Goal: Information Seeking & Learning: Check status

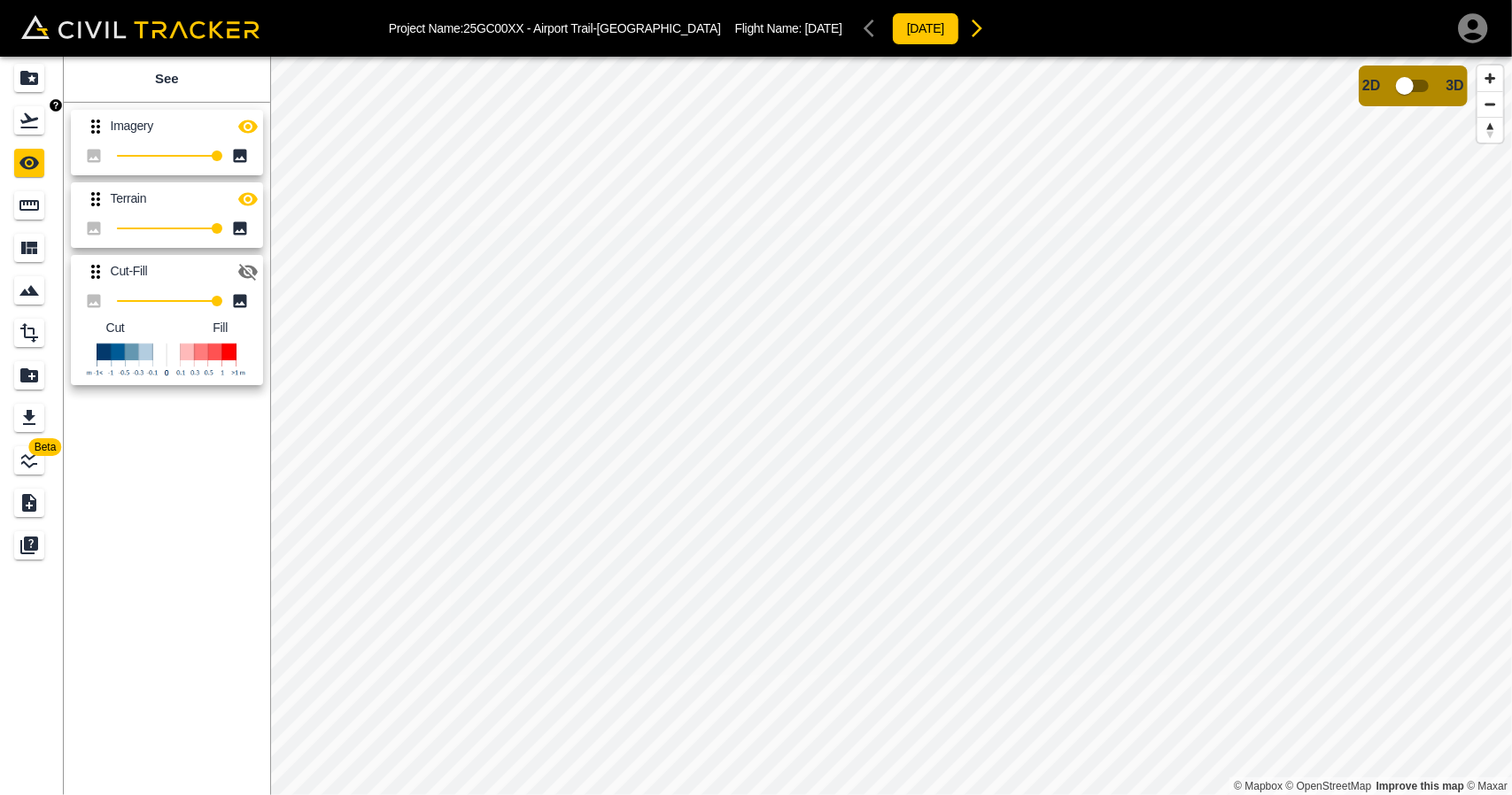
click at [28, 116] on icon "Flights" at bounding box center [29, 121] width 18 height 15
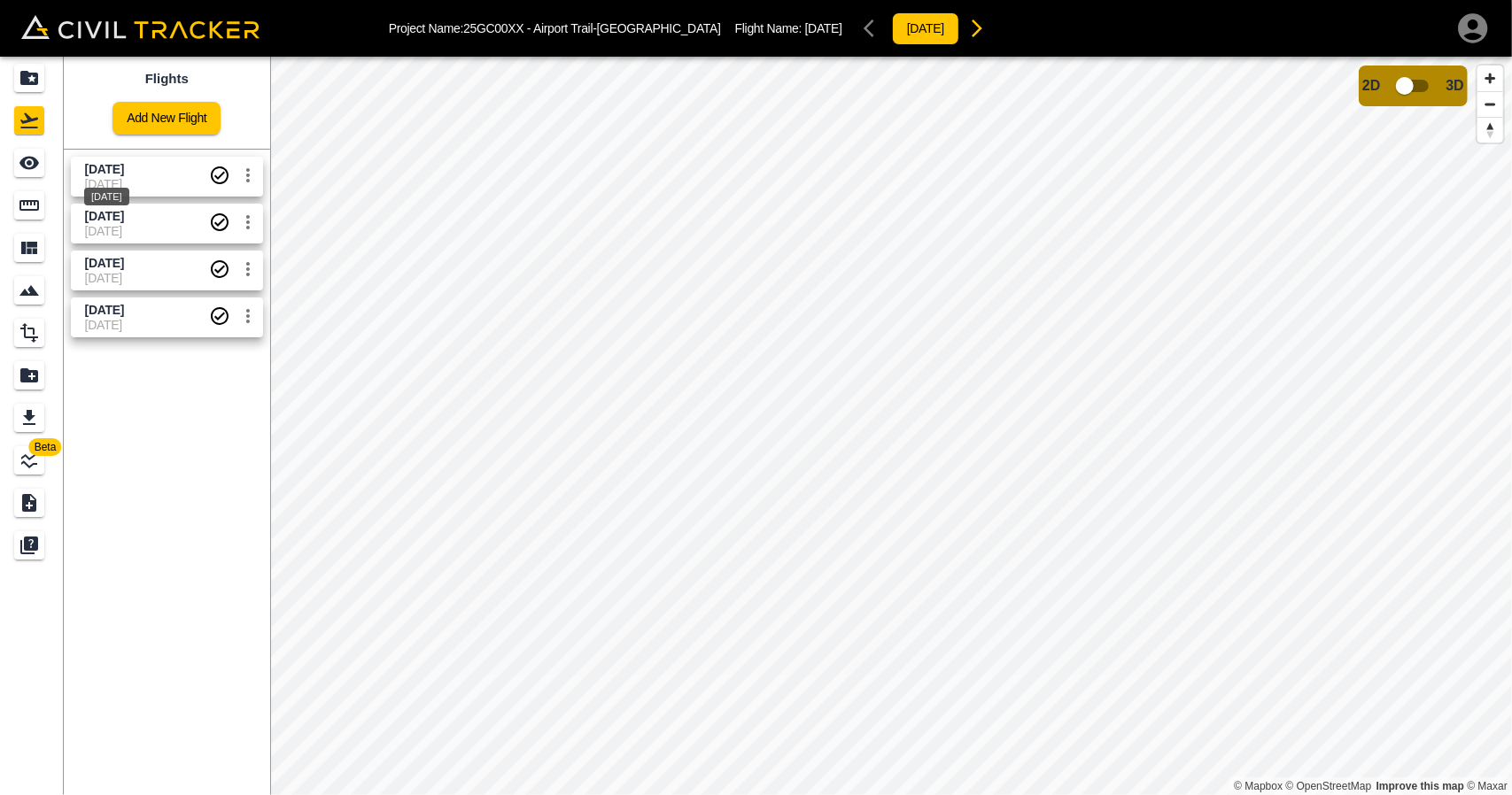
click at [121, 173] on span "[DATE]" at bounding box center [103, 168] width 39 height 14
click at [50, 73] on link at bounding box center [32, 77] width 64 height 42
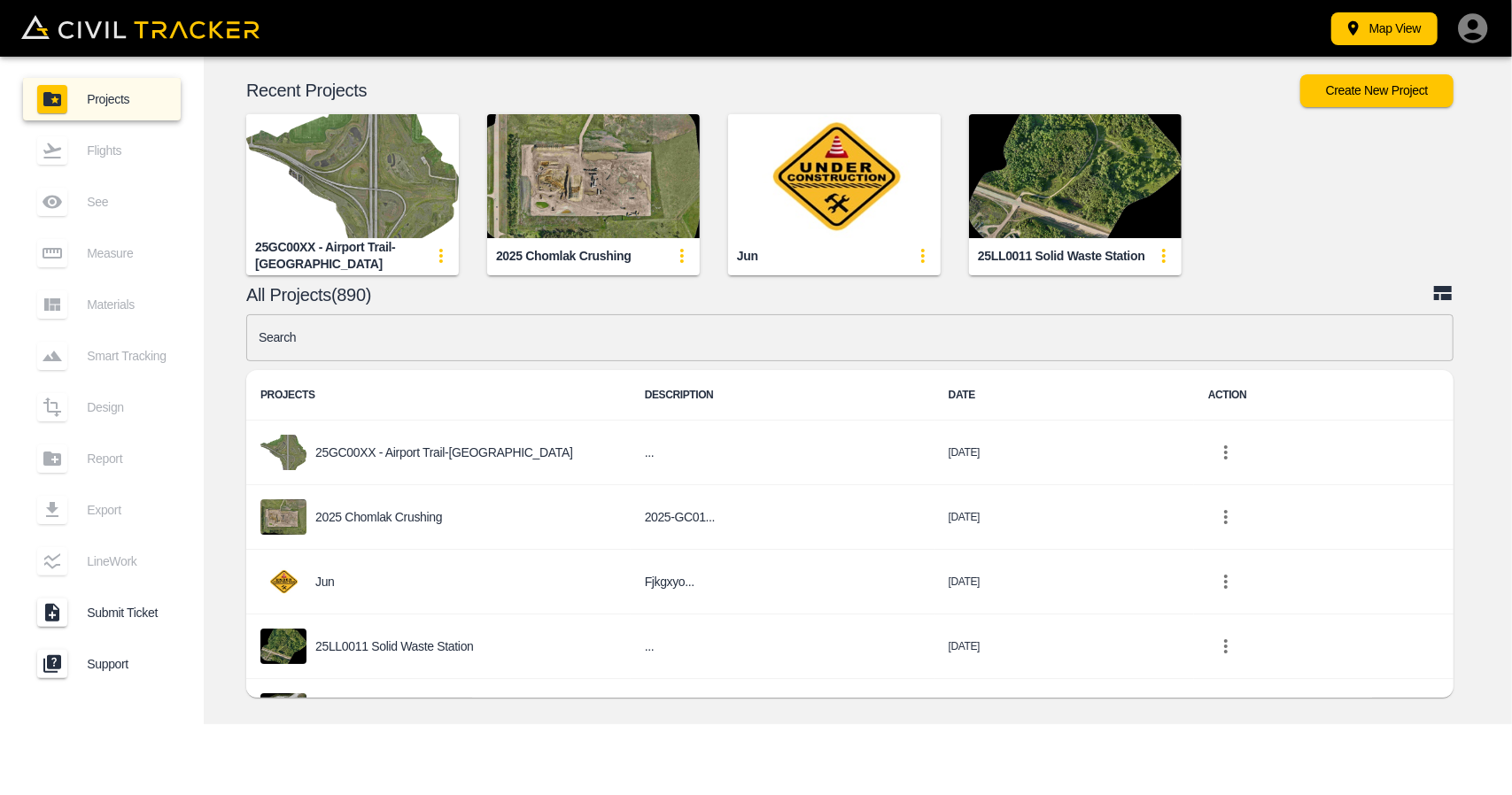
click at [1017, 221] on img "button" at bounding box center [1075, 177] width 212 height 124
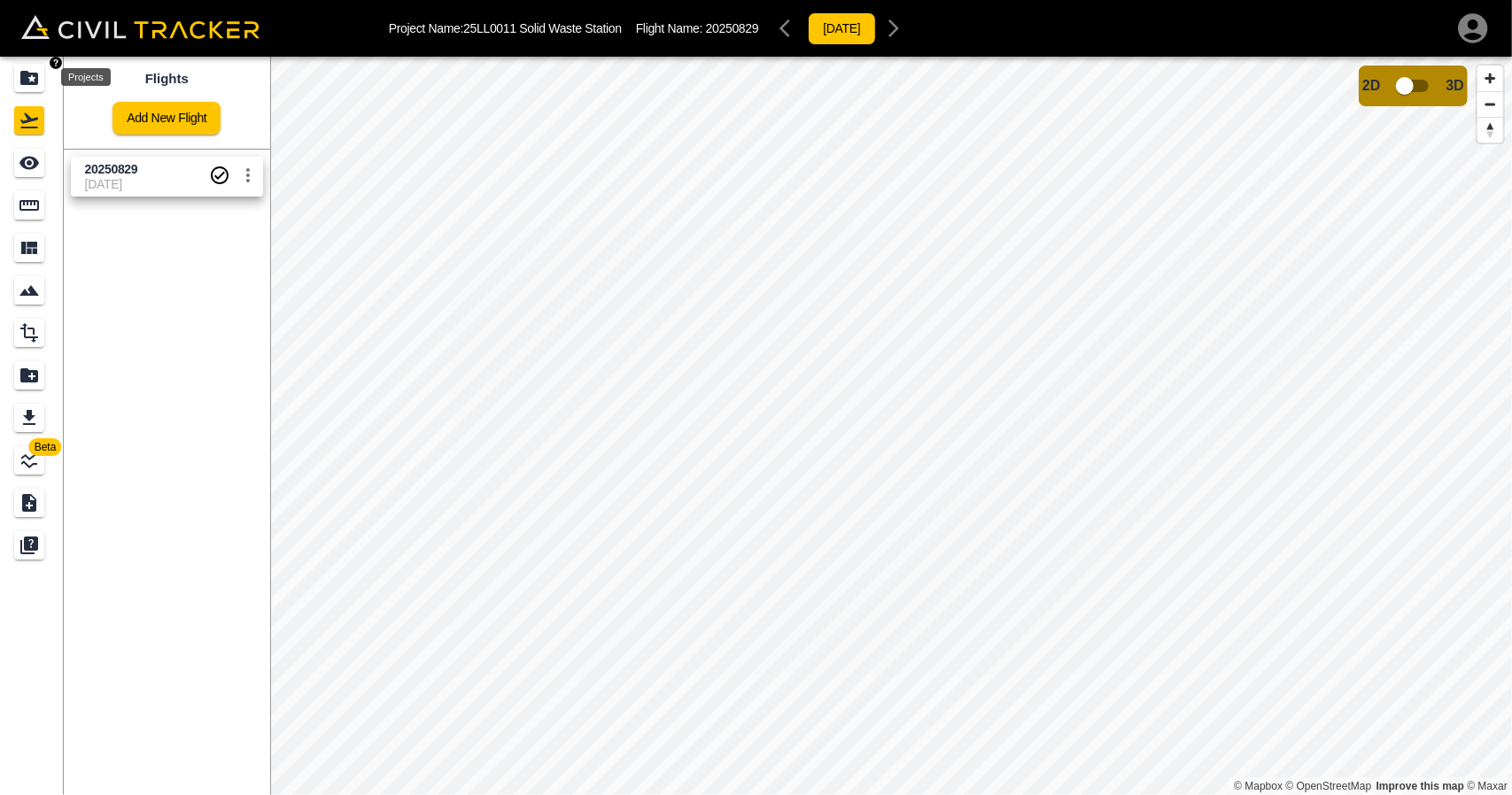
click at [40, 70] on div "Projects" at bounding box center [29, 78] width 30 height 28
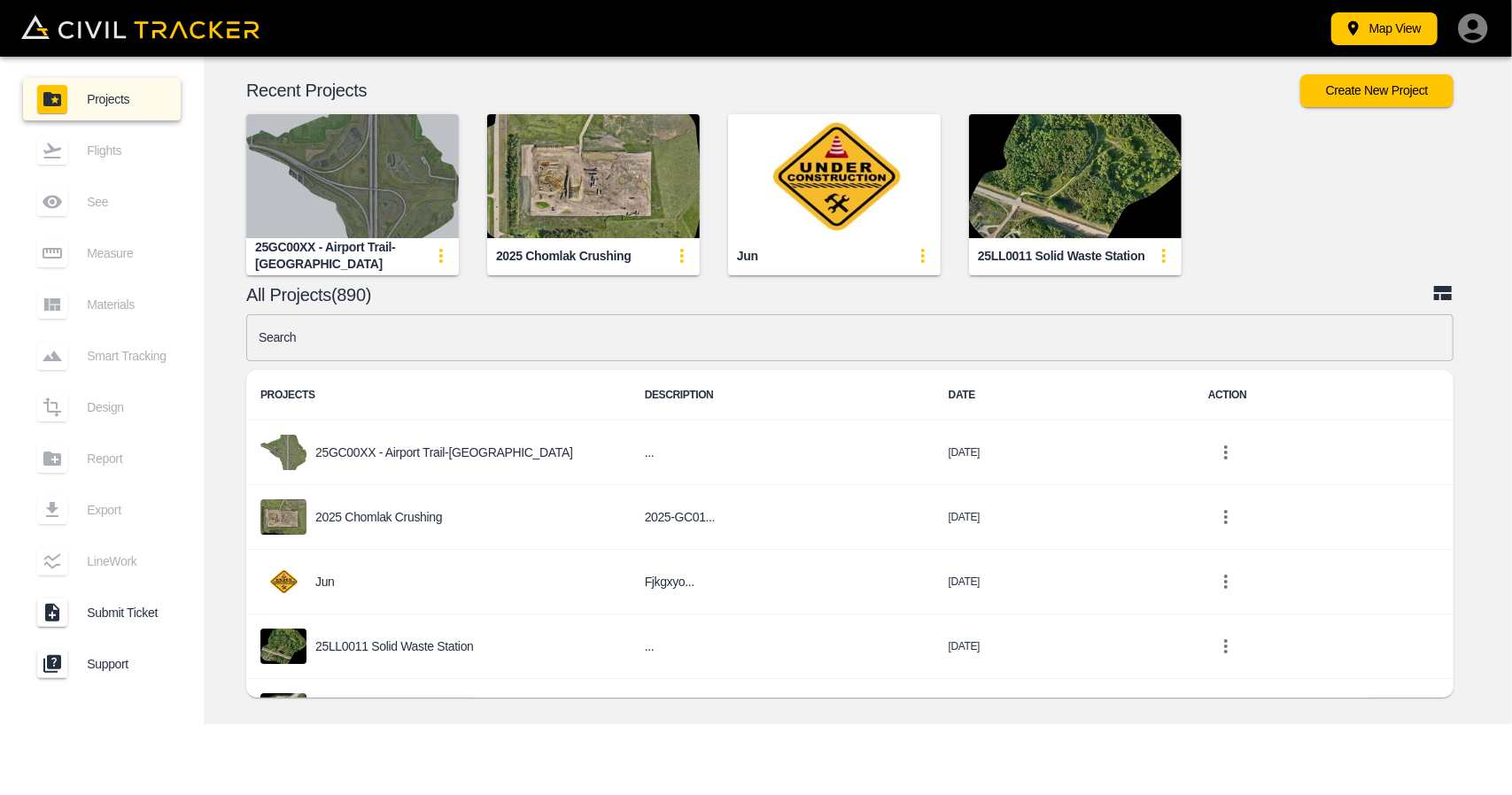
click at [405, 167] on img "button" at bounding box center [352, 177] width 212 height 124
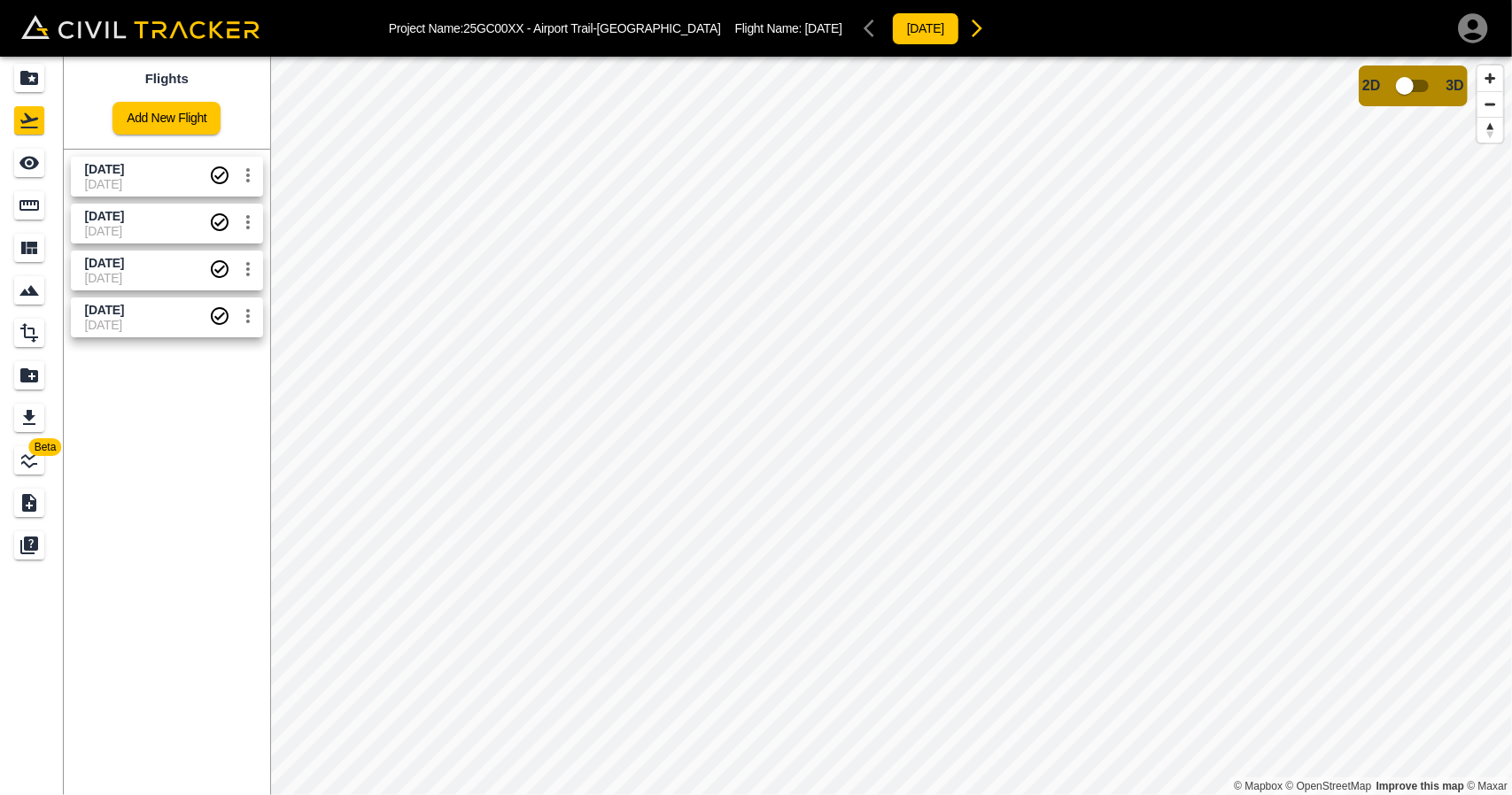
click at [137, 182] on span "[DATE]" at bounding box center [147, 184] width 124 height 14
click at [124, 218] on span "[DATE]" at bounding box center [103, 215] width 39 height 14
click at [131, 270] on div "[DATE]" at bounding box center [107, 286] width 49 height 32
click at [124, 311] on span "[DATE]" at bounding box center [103, 309] width 39 height 14
click at [150, 176] on span "[DATE]" at bounding box center [147, 170] width 124 height 17
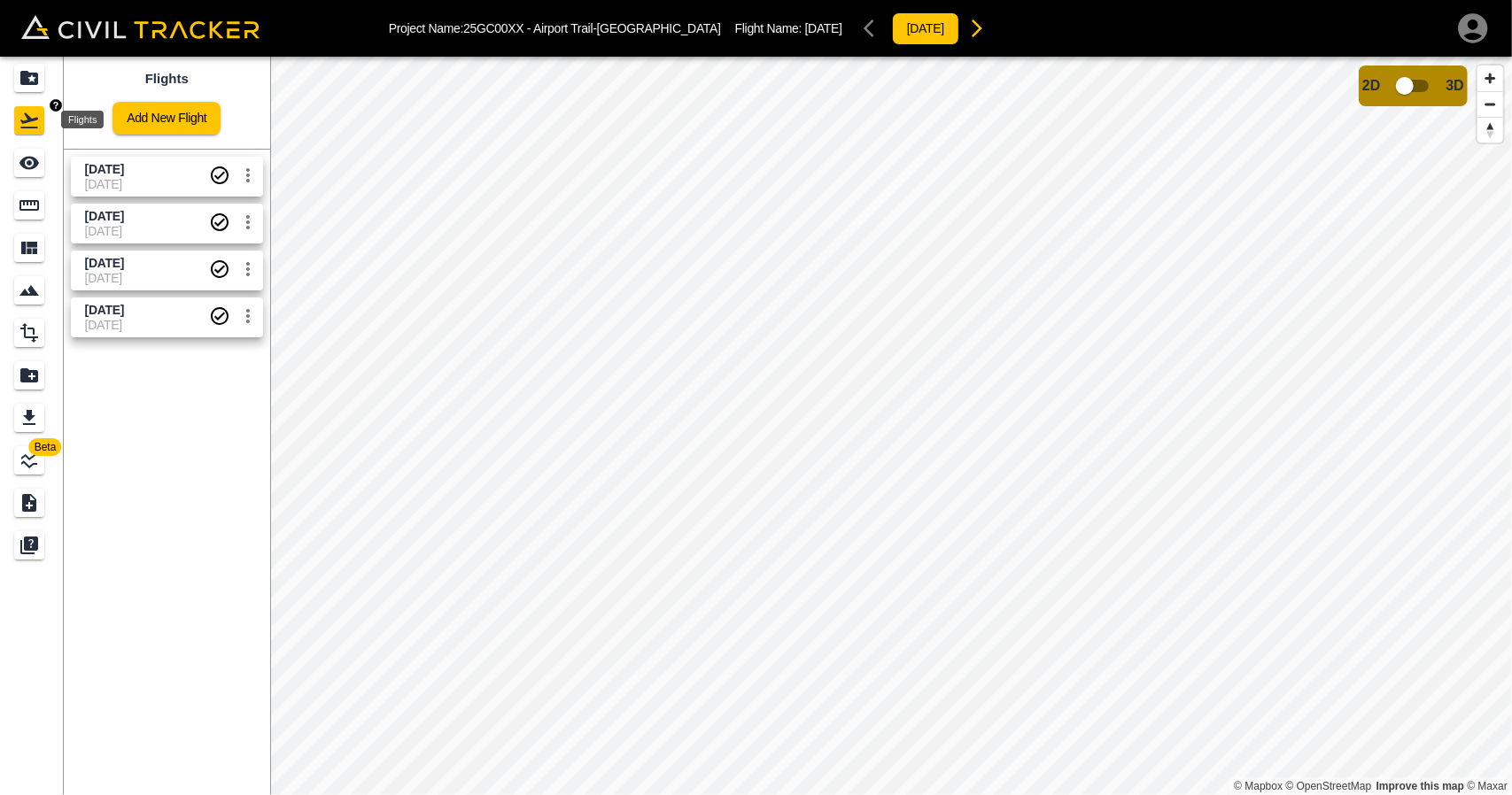
click at [35, 78] on icon "Projects" at bounding box center [29, 78] width 22 height 22
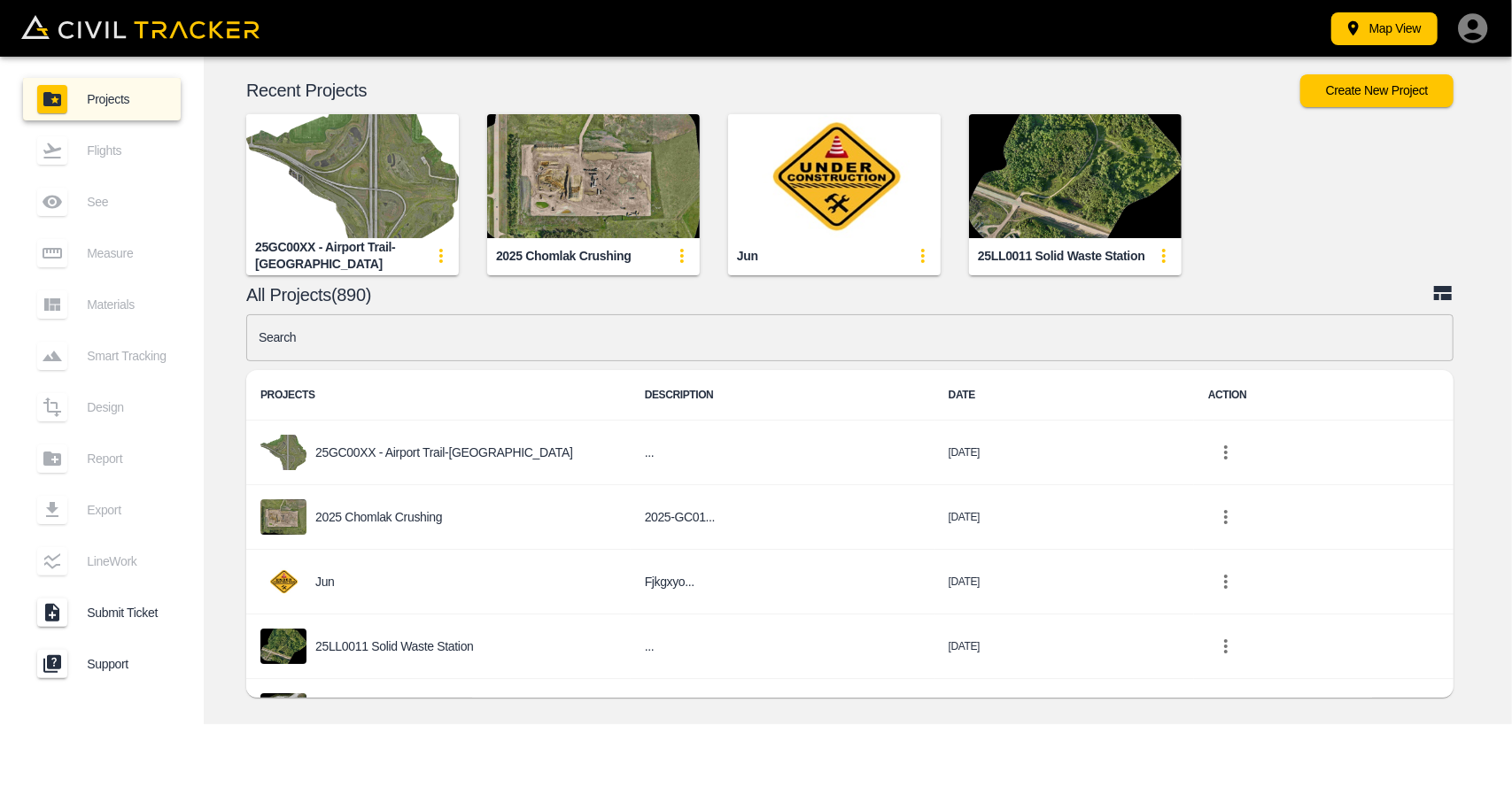
click at [535, 336] on input "text" at bounding box center [850, 338] width 1208 height 47
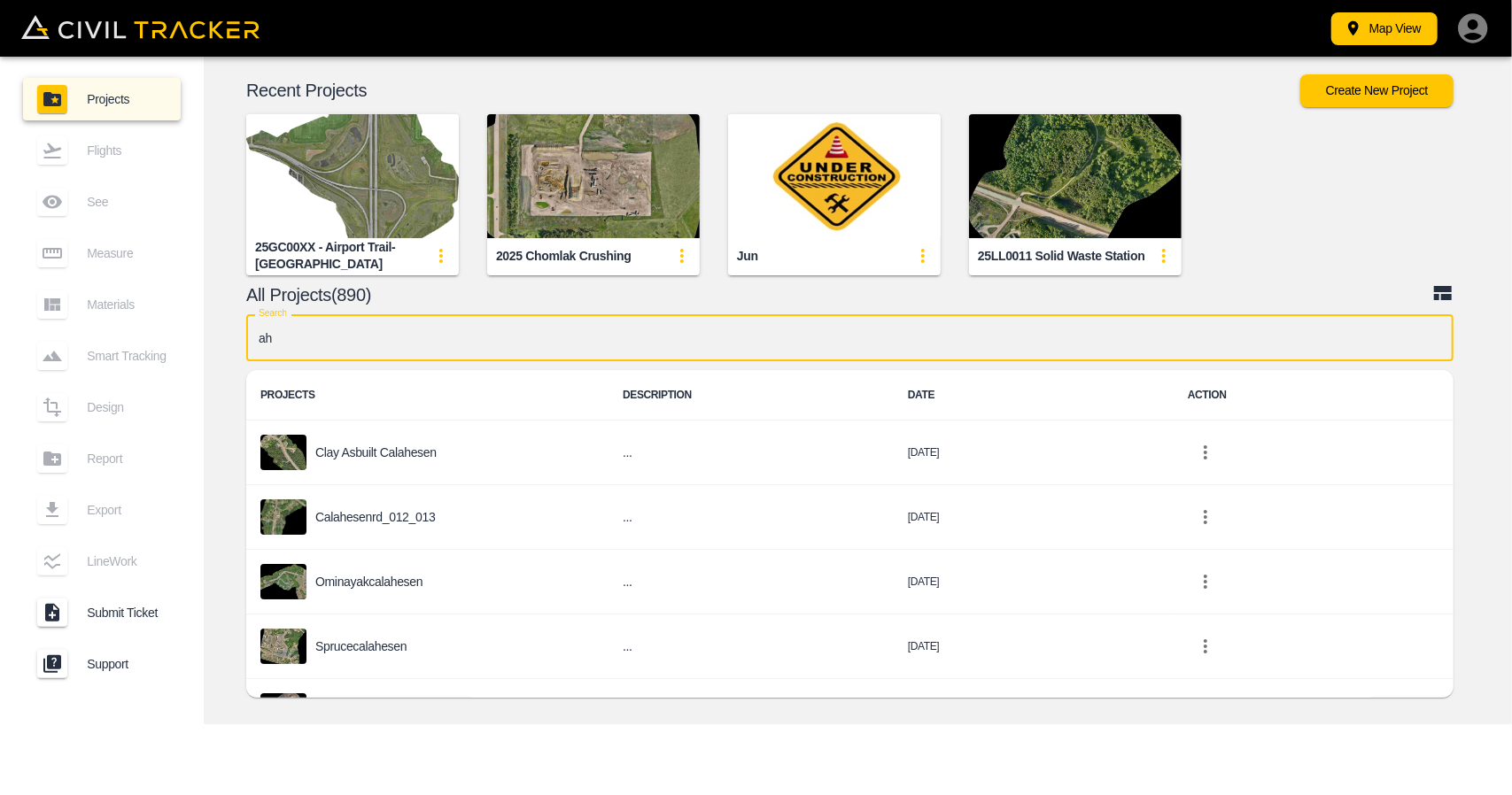
type input "a"
type input "[PERSON_NAME]"
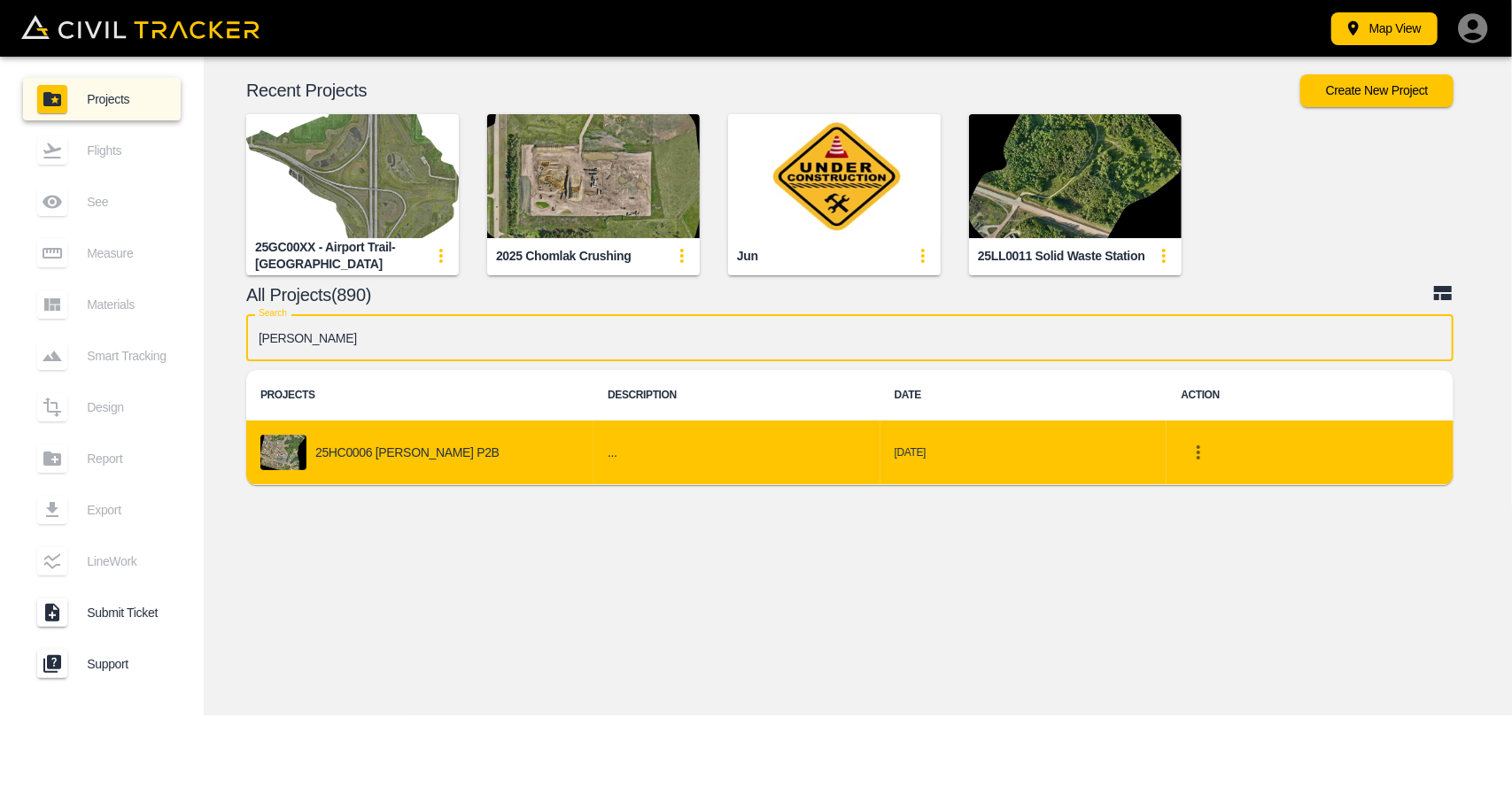
click at [377, 457] on p "25HC0006 [PERSON_NAME] P2B" at bounding box center [408, 452] width 184 height 14
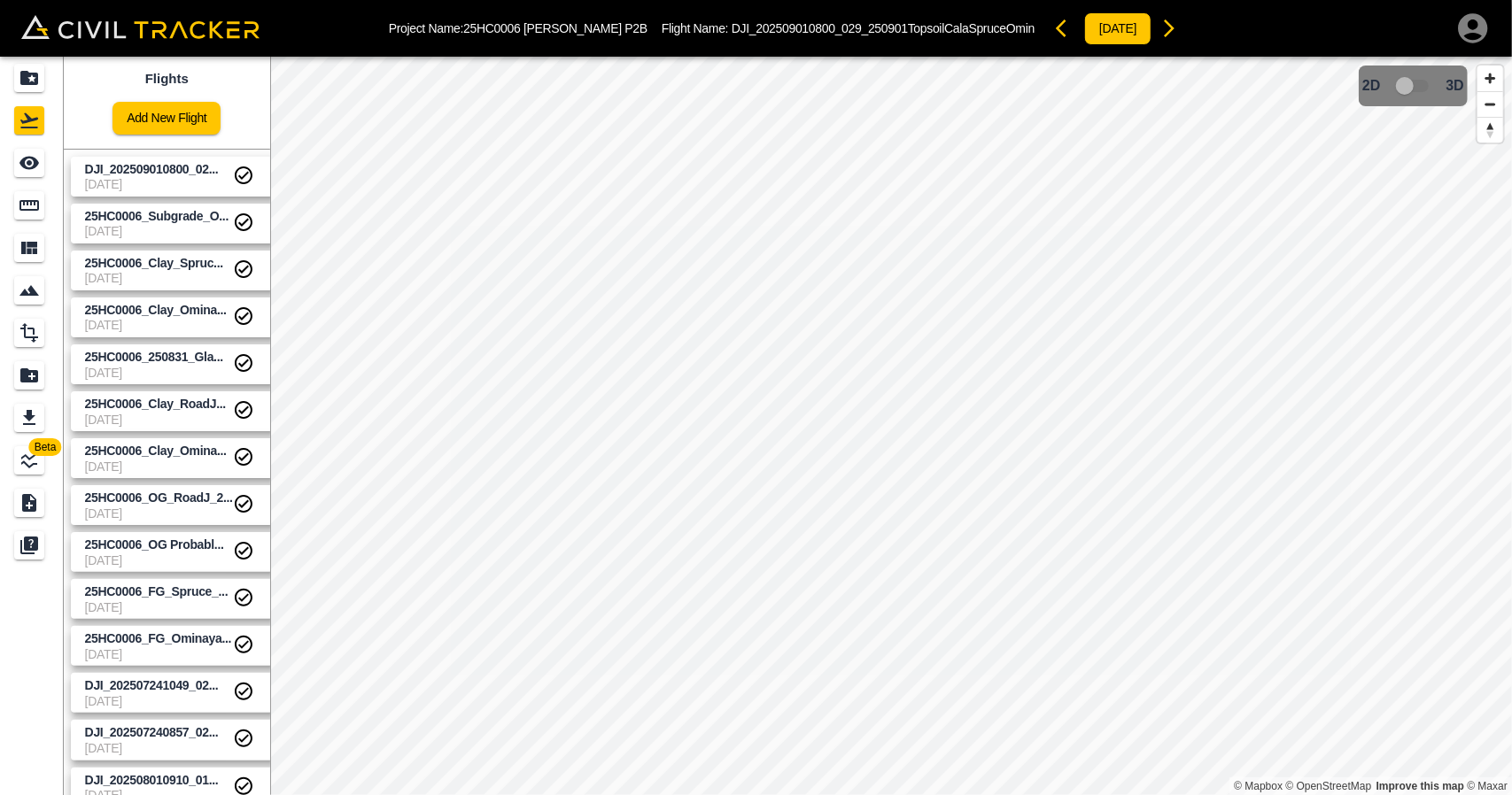
click at [172, 176] on span "DJI_202509010800_02..." at bounding box center [158, 170] width 148 height 17
click at [170, 223] on div "25HC0006_Subgrade_Ominayak_250831_7+000-7+640" at bounding box center [155, 239] width 262 height 32
click at [176, 282] on div "25HC0006_Clay_Spruce_250829_Bulb" at bounding box center [153, 290] width 185 height 18
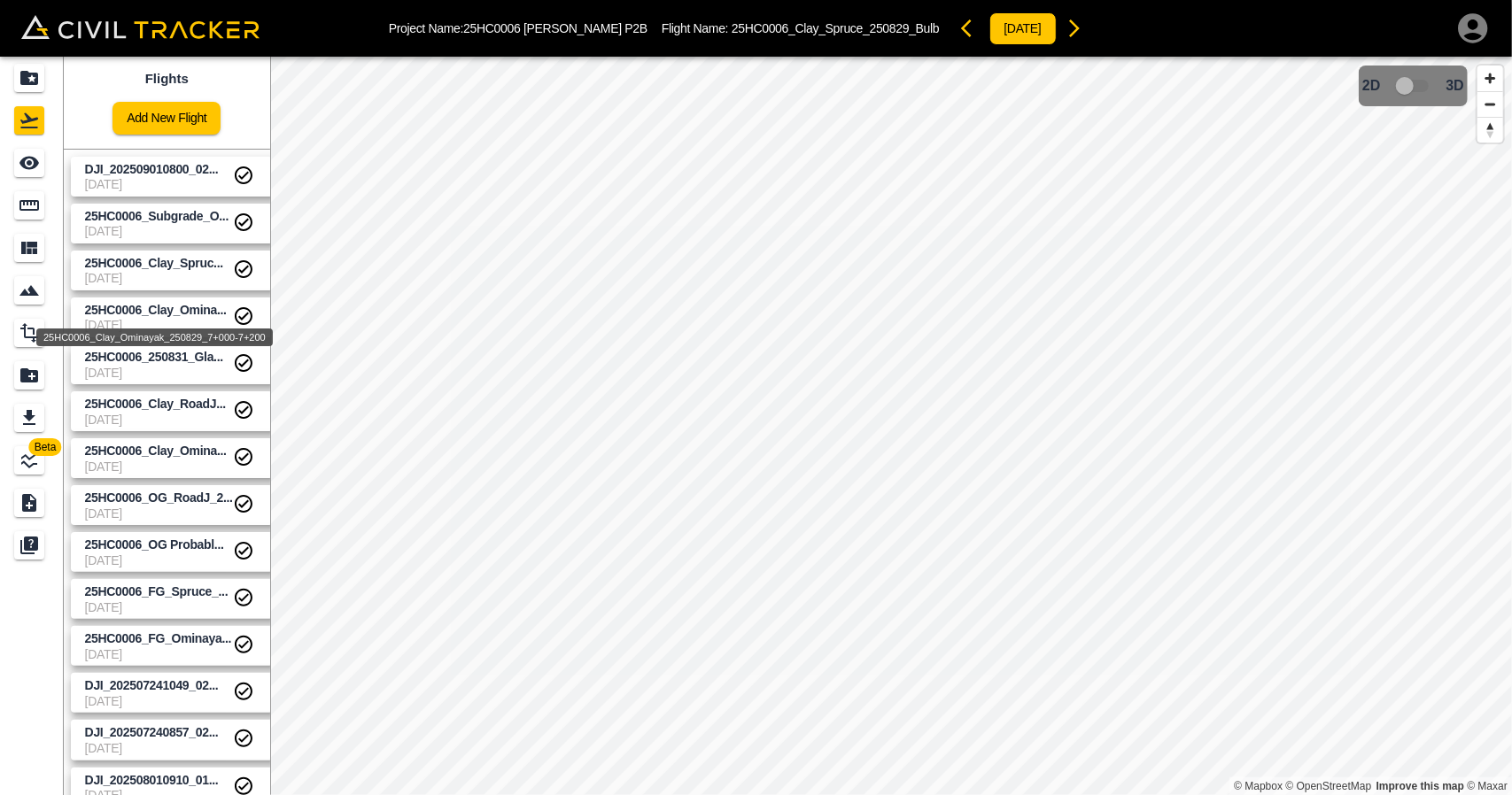
click at [175, 319] on div "25HC0006_Clay_Ominayak_250829_7+000-7+200" at bounding box center [154, 332] width 240 height 32
click at [175, 346] on div "25HC0006_Clay_Ominayak_250829_7+000-7+200" at bounding box center [155, 337] width 237 height 18
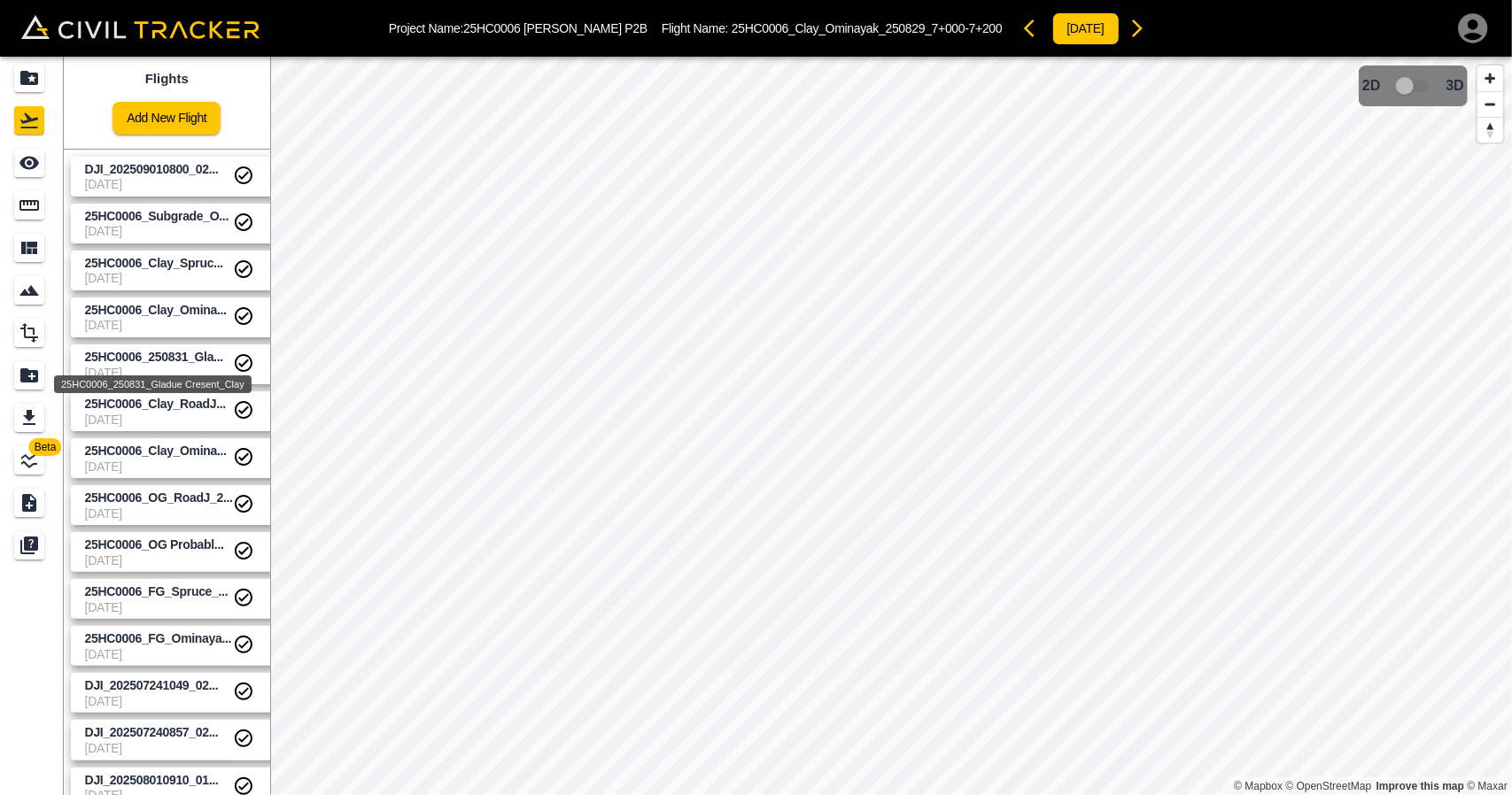
click at [176, 351] on span "25HC0006_250831_Gla..." at bounding box center [153, 356] width 138 height 14
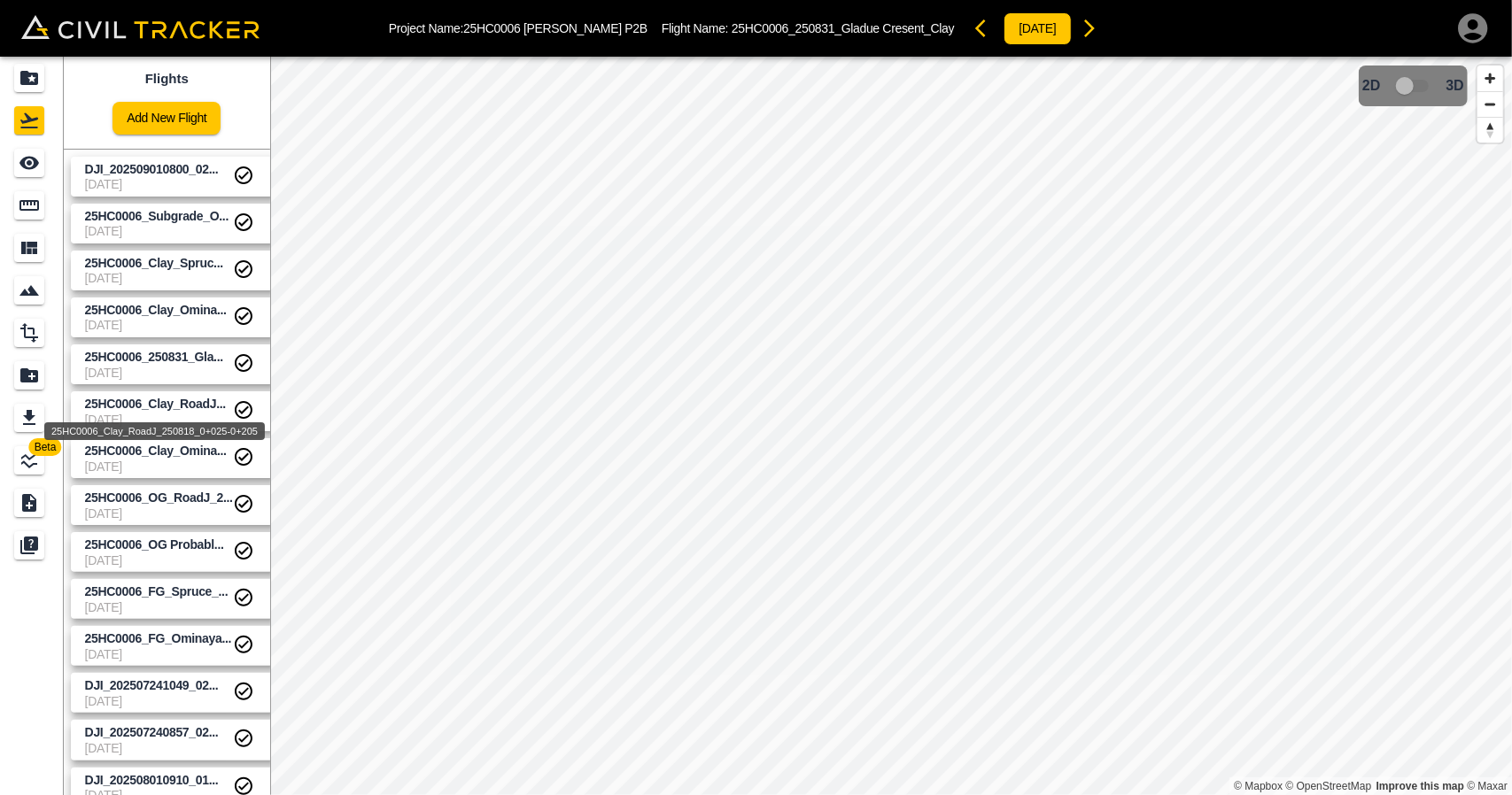
click at [182, 407] on span "25HC0006_Clay_RoadJ..." at bounding box center [155, 403] width 141 height 14
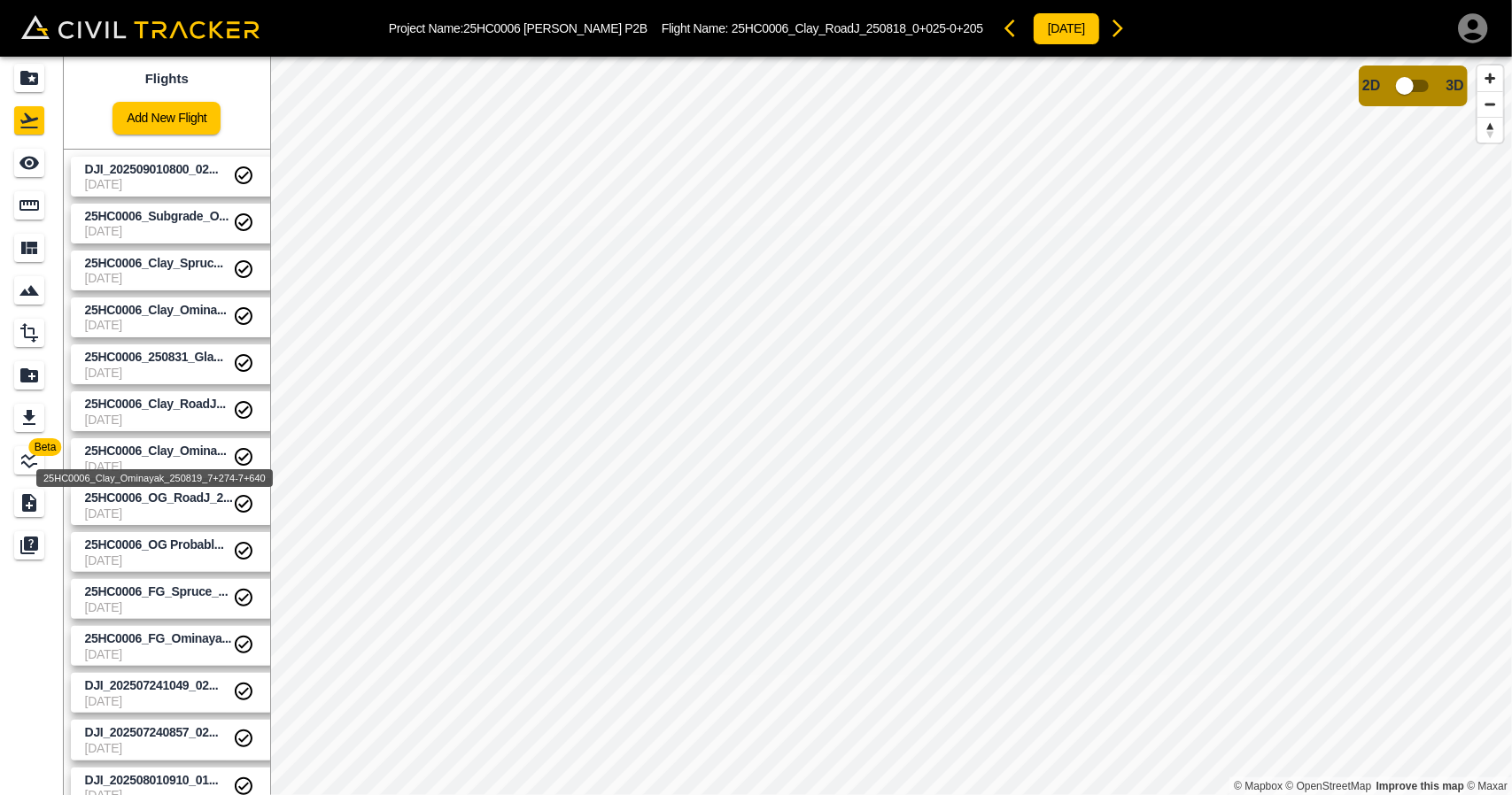
click at [193, 455] on span "25HC0006_Clay_Omina..." at bounding box center [155, 450] width 142 height 14
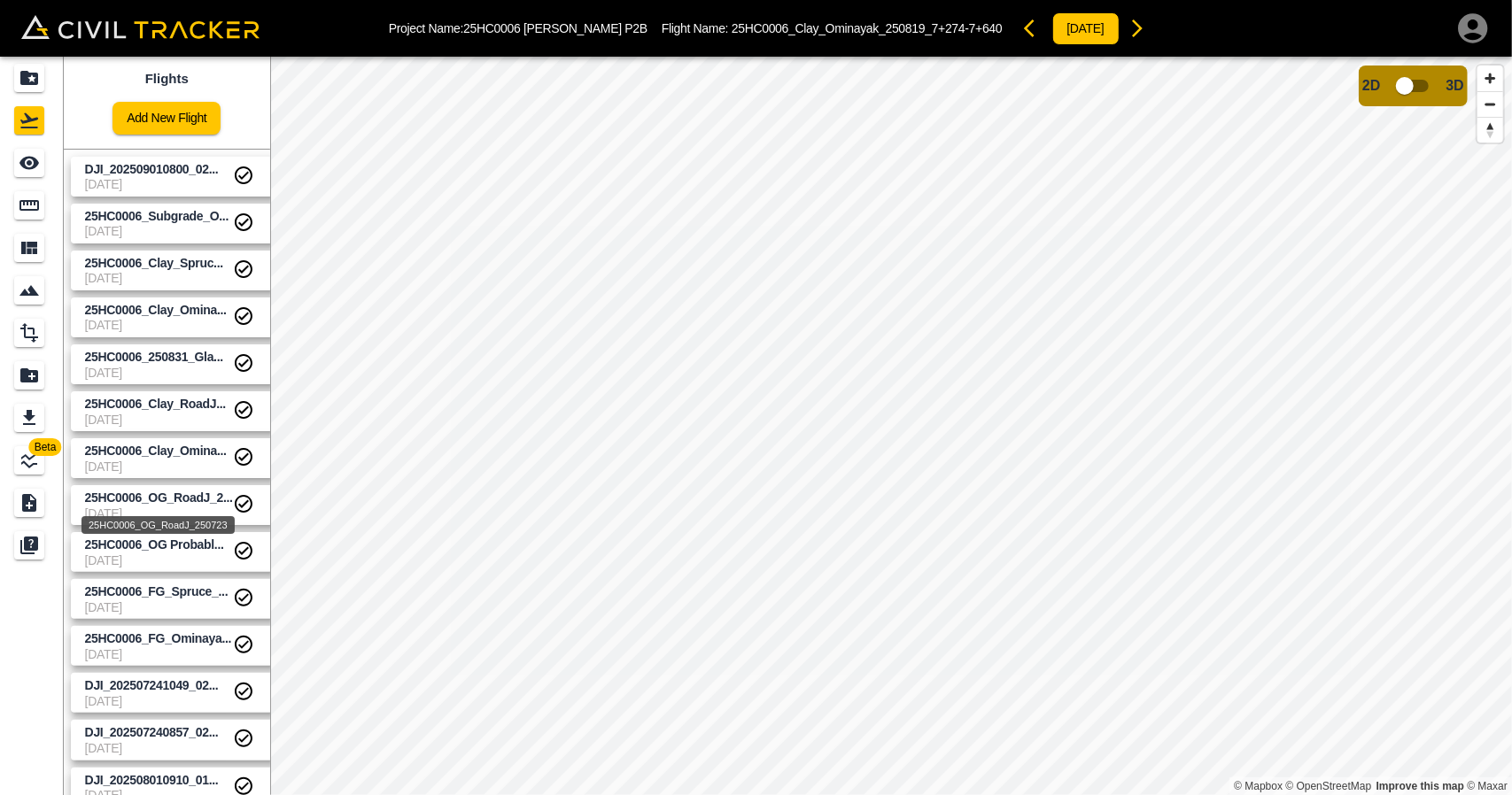
click at [193, 495] on span "25HC0006_OG_RoadJ_2..." at bounding box center [158, 497] width 148 height 14
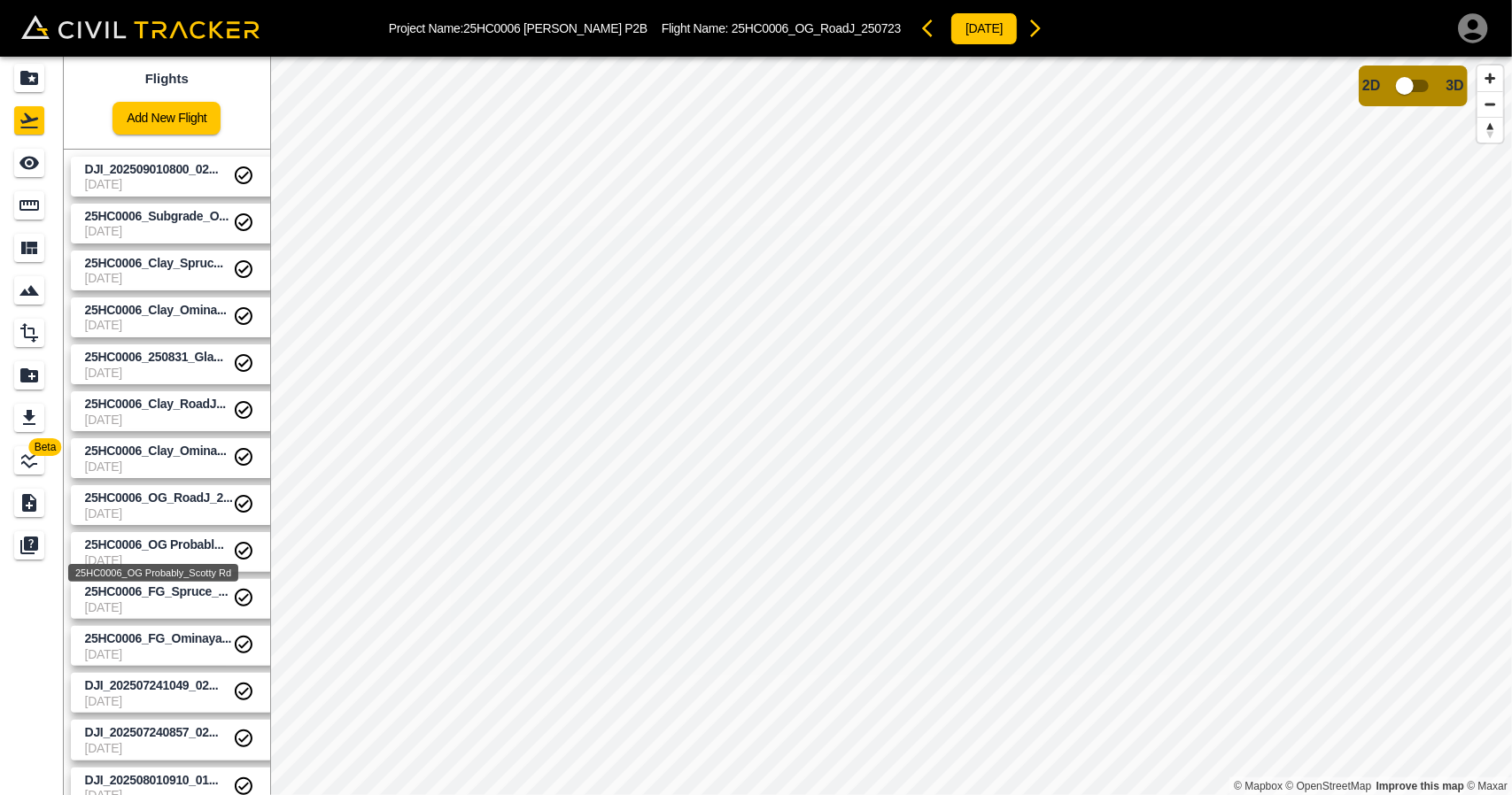
click at [200, 550] on span "25HC0006_OG Probabl..." at bounding box center [154, 544] width 139 height 14
drag, startPoint x: 28, startPoint y: 71, endPoint x: 50, endPoint y: 0, distance: 74.3
click at [28, 71] on icon "Projects" at bounding box center [29, 77] width 18 height 14
